Goal: Task Accomplishment & Management: Manage account settings

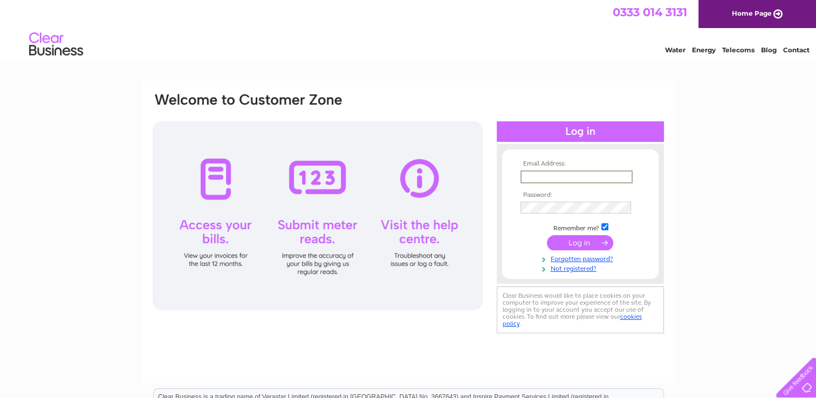
click at [573, 174] on input "text" at bounding box center [577, 176] width 112 height 13
type input "[DOMAIN_NAME][EMAIL_ADDRESS][DOMAIN_NAME]"
click at [547, 235] on input "submit" at bounding box center [580, 242] width 66 height 15
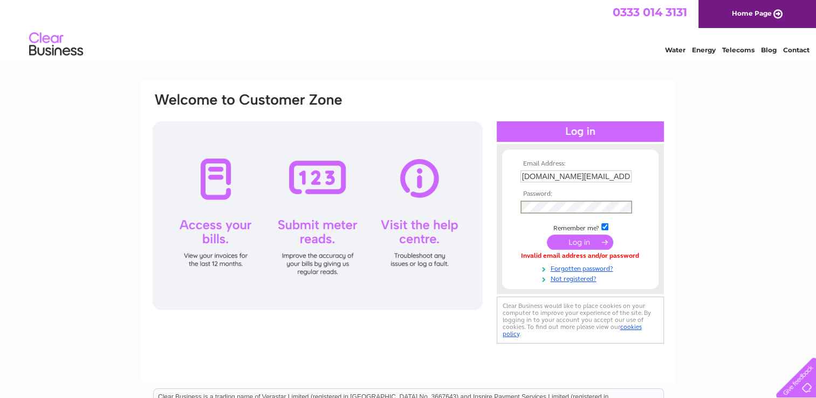
click at [547, 235] on input "submit" at bounding box center [580, 242] width 66 height 15
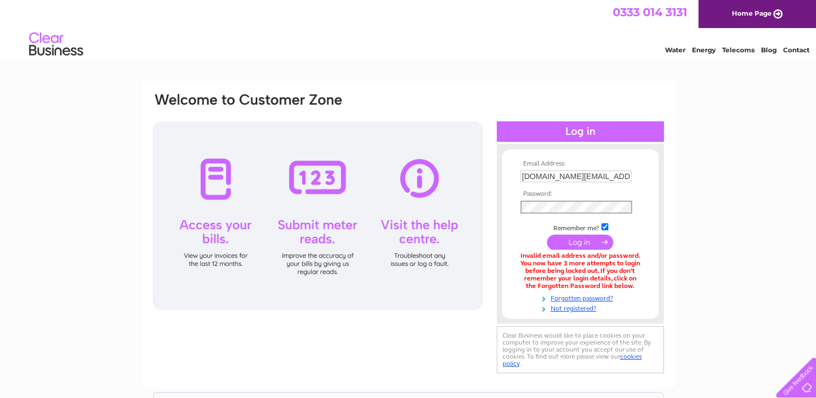
click at [547, 235] on input "submit" at bounding box center [580, 242] width 66 height 15
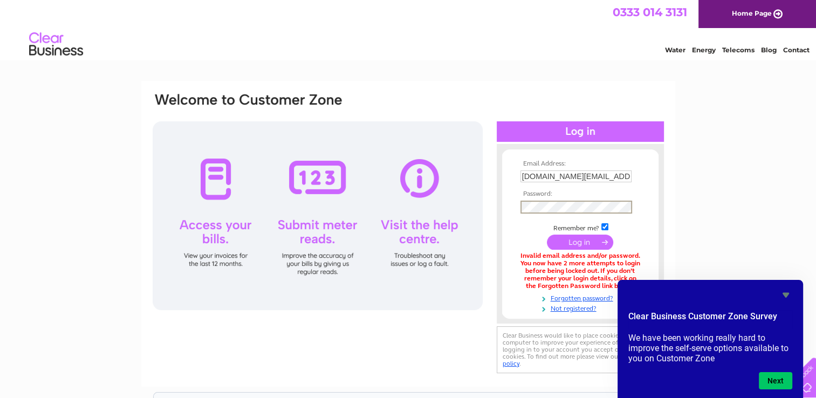
click at [547, 235] on input "submit" at bounding box center [580, 242] width 66 height 15
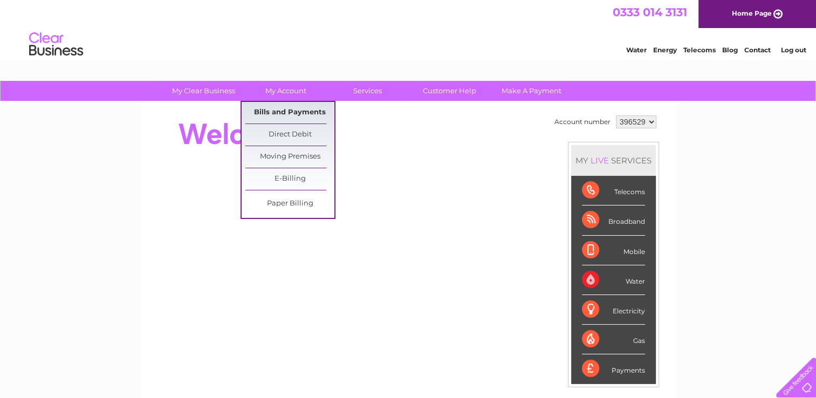
click at [286, 111] on link "Bills and Payments" at bounding box center [289, 113] width 89 height 22
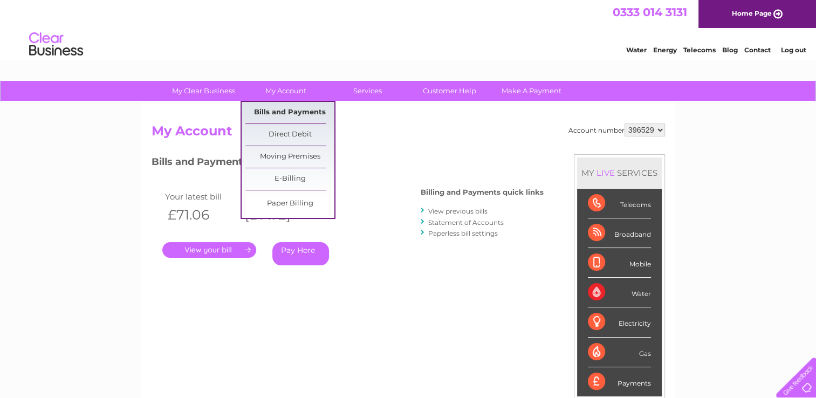
click at [280, 111] on link "Bills and Payments" at bounding box center [289, 113] width 89 height 22
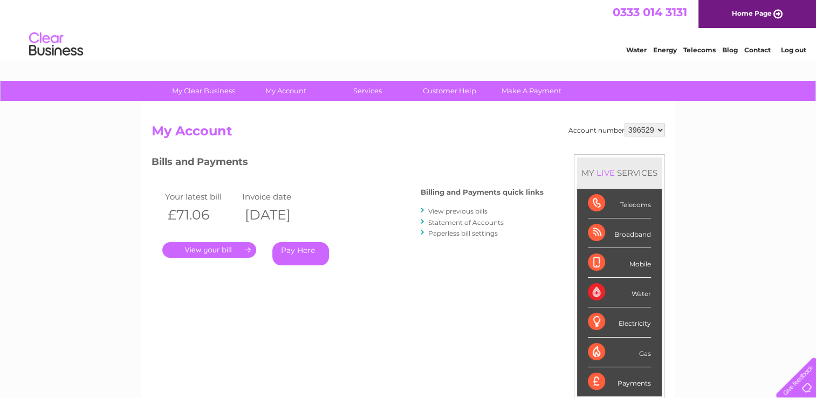
click at [209, 249] on link "." at bounding box center [209, 250] width 94 height 16
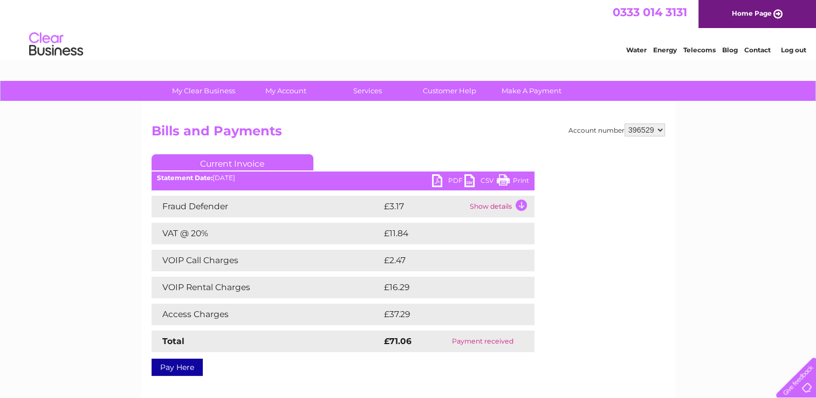
click at [529, 201] on td "Show details" at bounding box center [500, 207] width 67 height 22
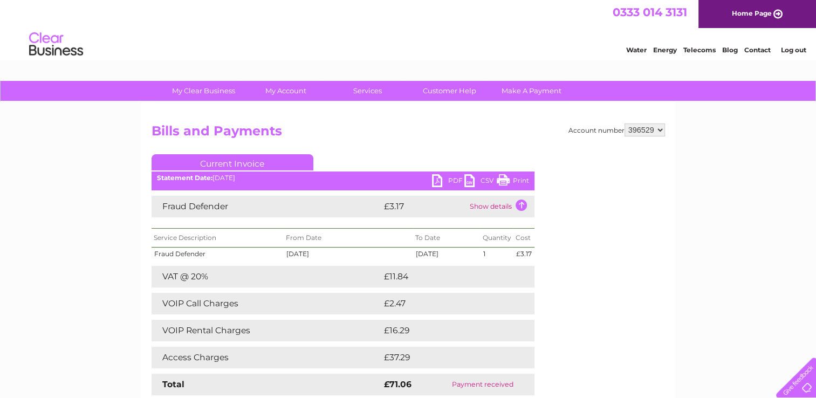
click at [483, 360] on td "£37.29" at bounding box center [446, 358] width 131 height 22
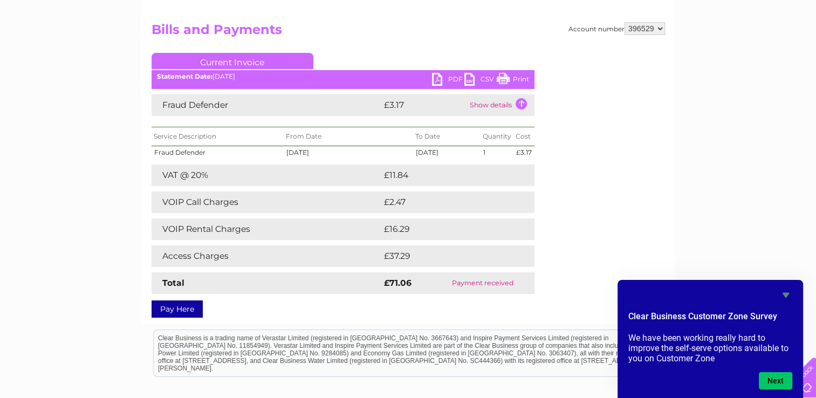
scroll to position [108, 0]
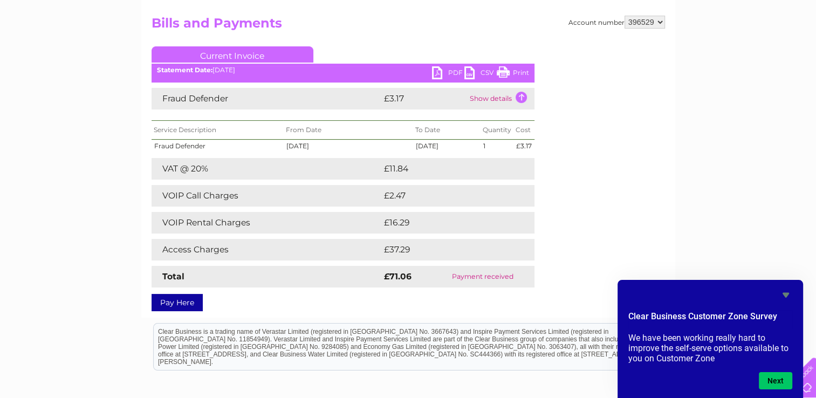
click at [330, 256] on td "Access Charges" at bounding box center [267, 250] width 230 height 22
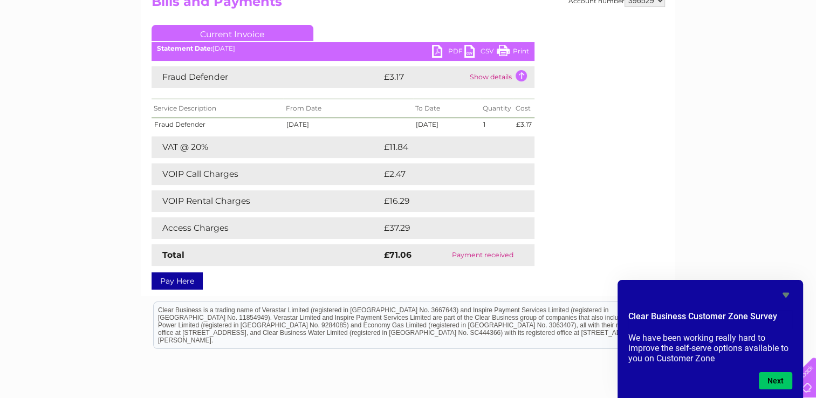
click at [520, 75] on td "Show details" at bounding box center [500, 77] width 67 height 22
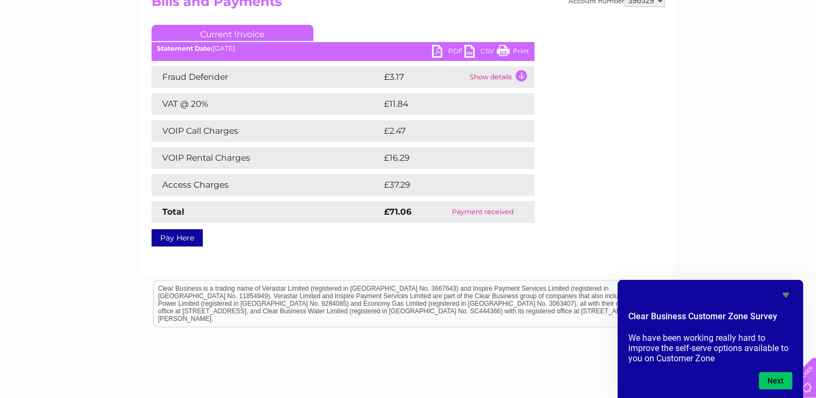
click at [520, 75] on td "Show details" at bounding box center [500, 77] width 67 height 22
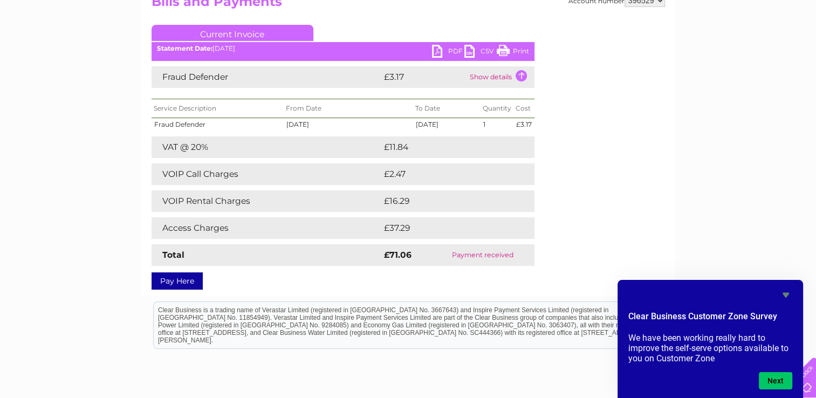
scroll to position [0, 0]
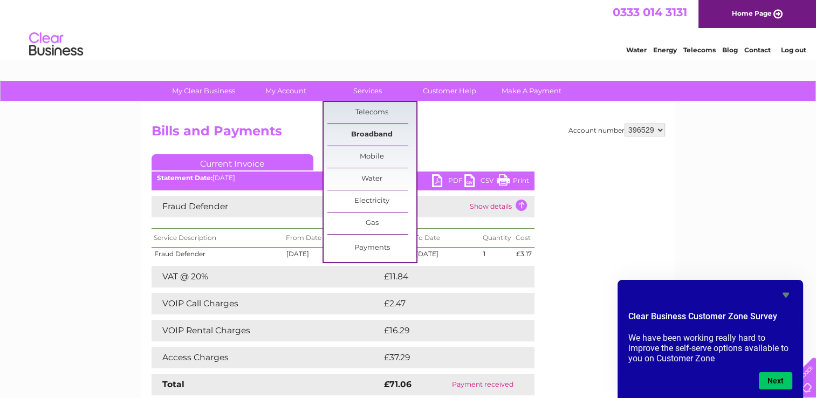
click at [350, 134] on link "Broadband" at bounding box center [371, 135] width 89 height 22
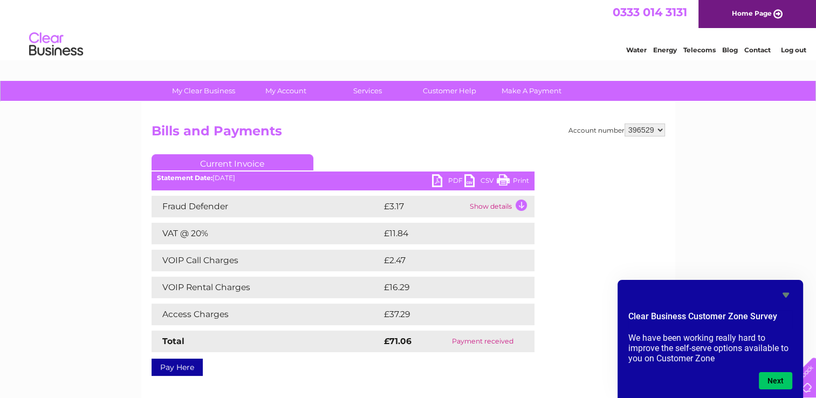
click at [298, 306] on td "Access Charges" at bounding box center [267, 315] width 230 height 22
